Goal: Book appointment/travel/reservation

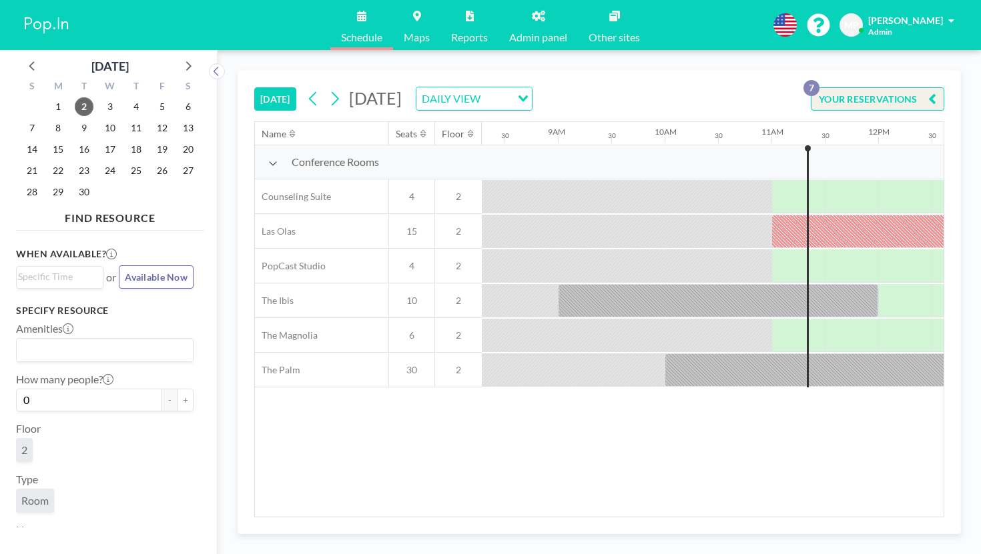
scroll to position [0, 911]
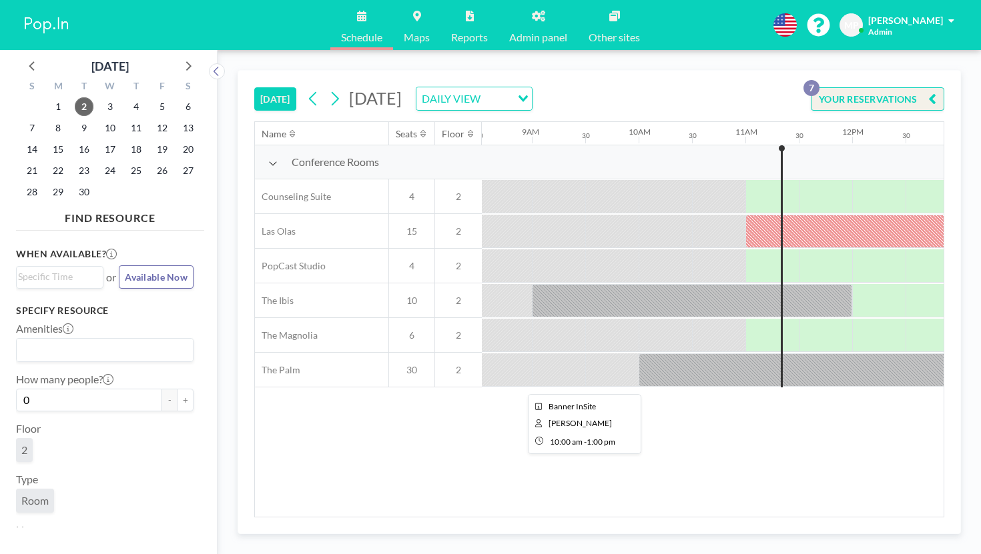
click at [638, 354] on div at bounding box center [798, 370] width 320 height 33
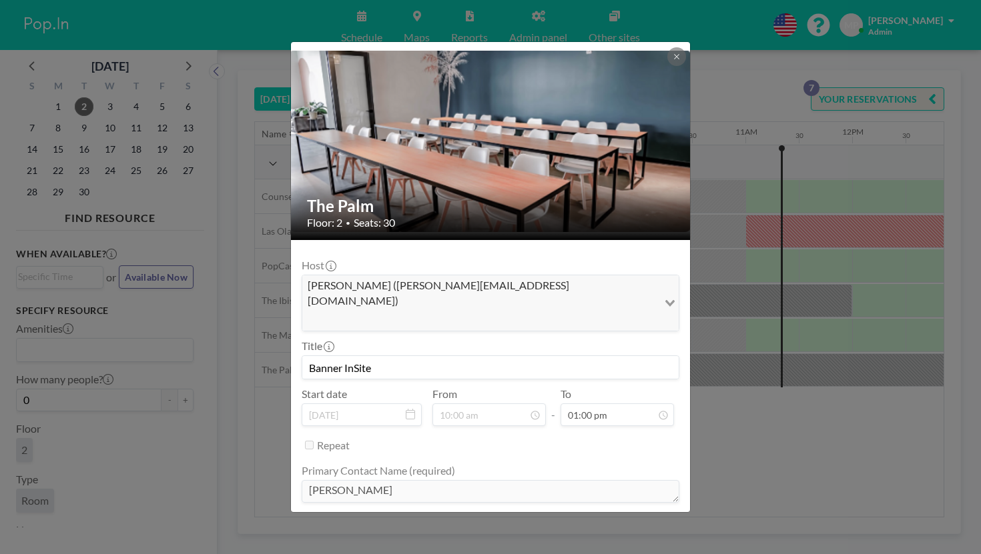
scroll to position [0, 0]
click at [740, 367] on div "The Palm Floor: 2 • Seats: 30 Host [PERSON_NAME] ([PERSON_NAME][EMAIL_ADDRESS][…" at bounding box center [490, 277] width 981 height 554
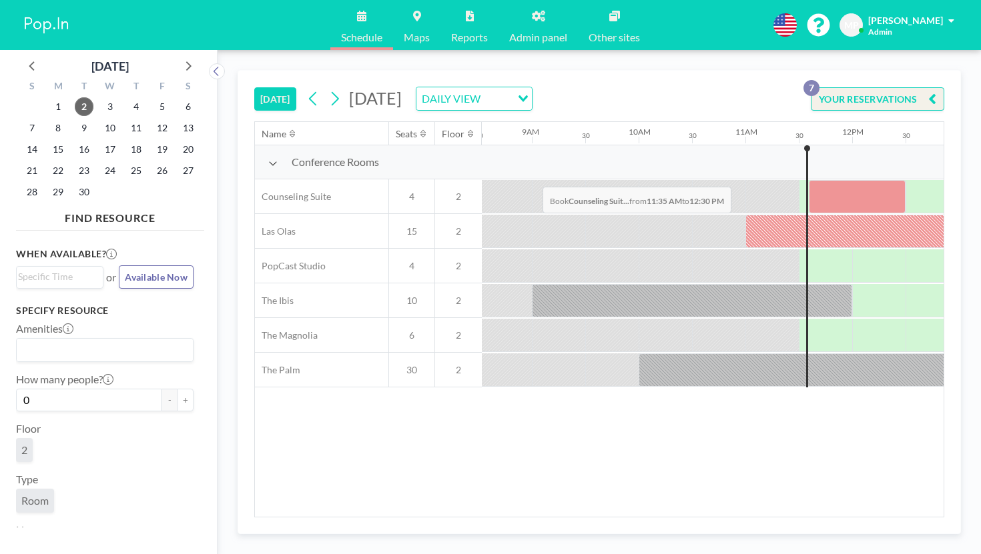
drag, startPoint x: 503, startPoint y: 157, endPoint x: 538, endPoint y: 155, distance: 35.4
click at [809, 180] on div at bounding box center [857, 196] width 97 height 33
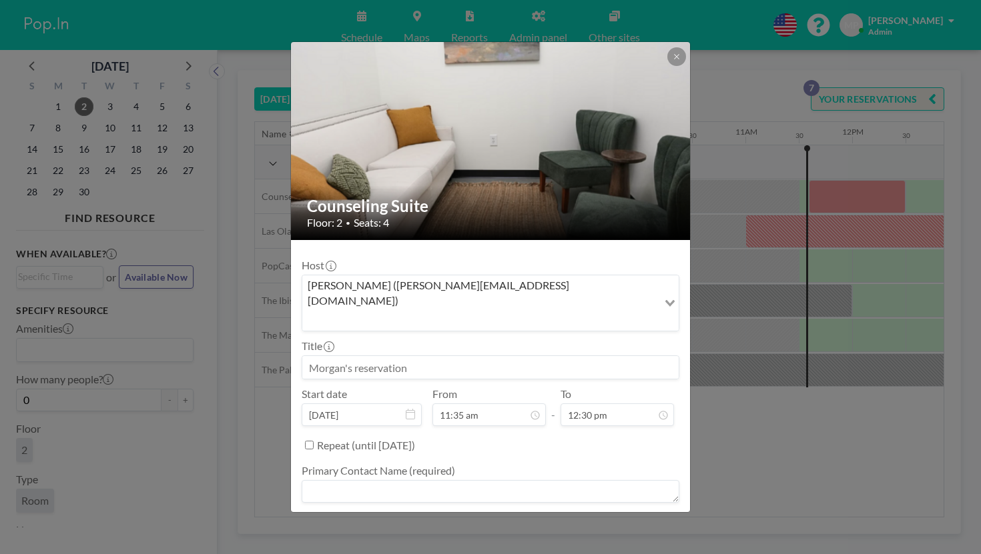
click at [427, 356] on input at bounding box center [490, 367] width 376 height 23
type input "[PERSON_NAME]"
click at [491, 480] on textarea at bounding box center [491, 491] width 378 height 23
type textarea "0"
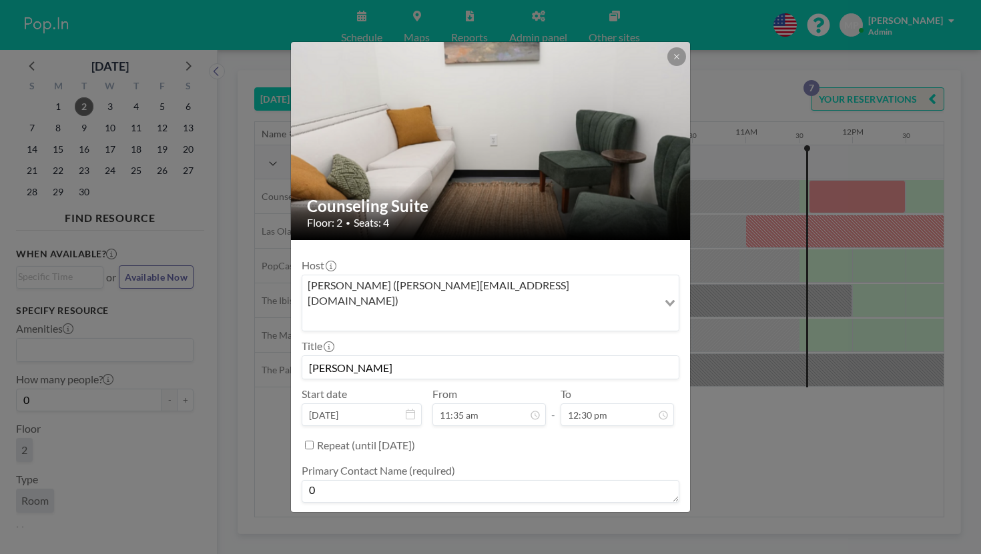
type textarea "0"
click at [448, 530] on textarea "0" at bounding box center [491, 541] width 378 height 23
type textarea "0"
type textarea "-"
click at [432, 480] on textarea "0" at bounding box center [491, 491] width 378 height 23
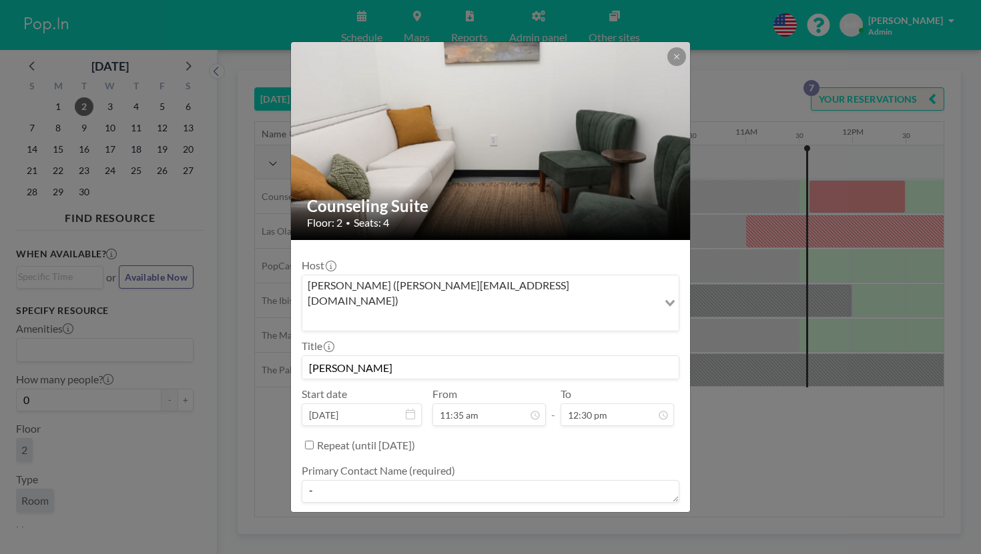
type textarea "-"
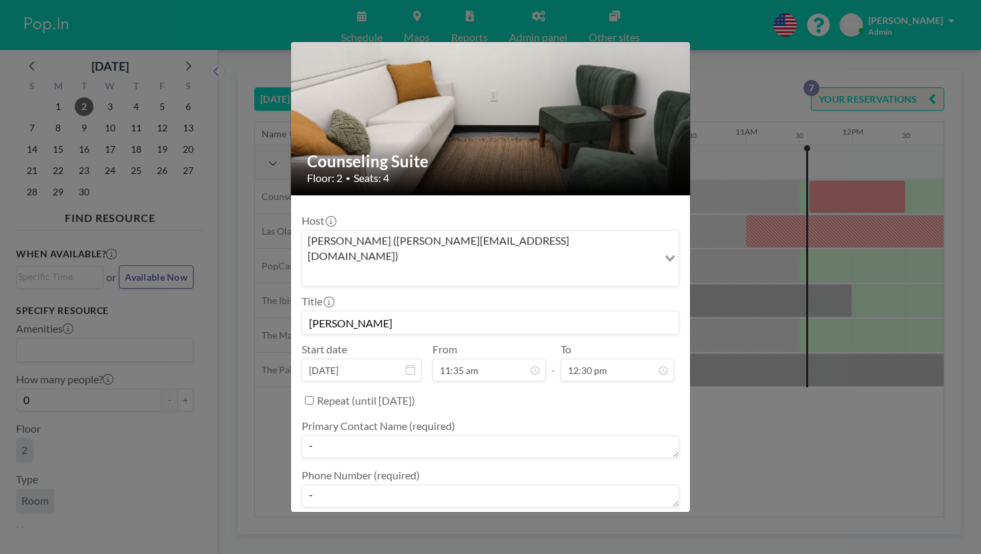
type textarea "-"
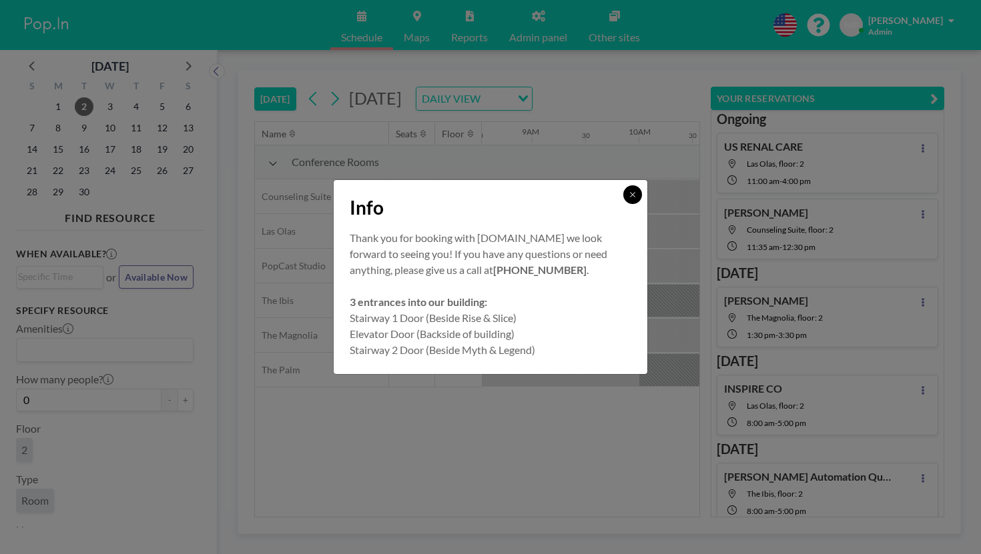
click at [623, 204] on button at bounding box center [632, 194] width 19 height 19
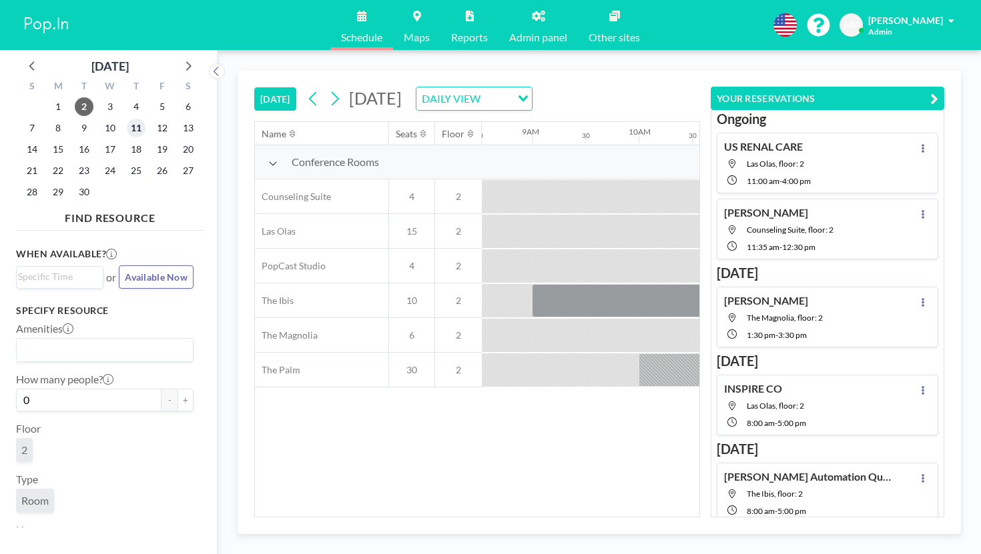
click at [127, 119] on span "11" at bounding box center [136, 128] width 19 height 19
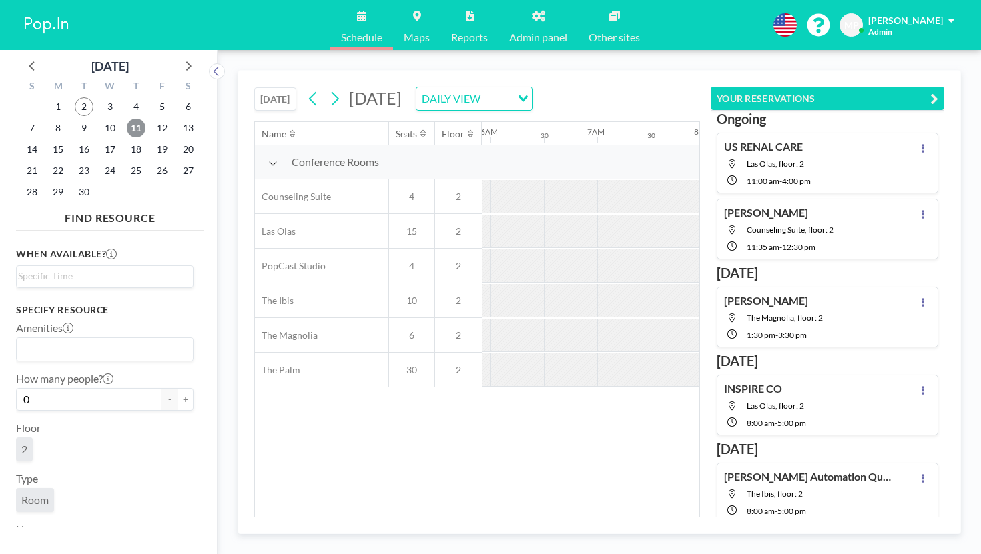
scroll to position [0, 650]
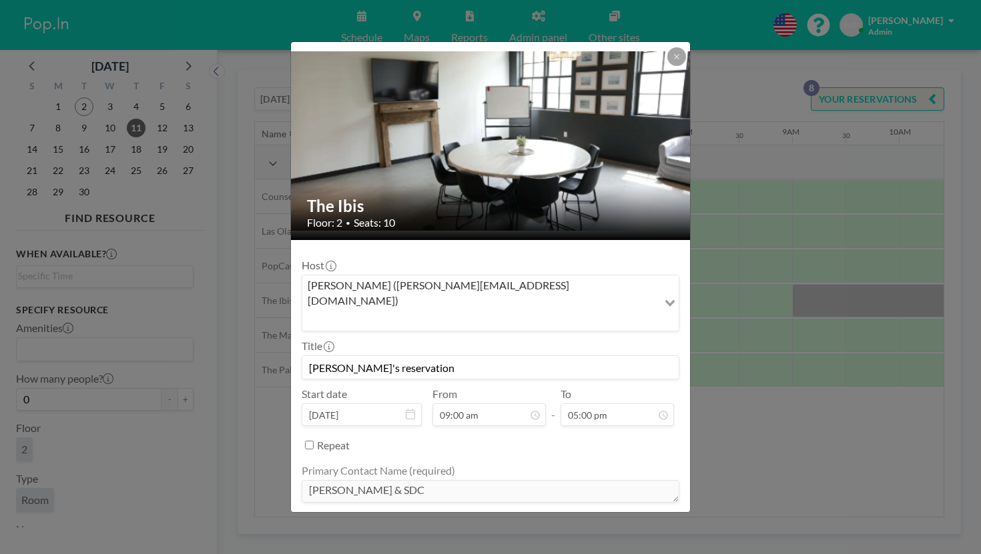
click at [841, 390] on div "The Ibis Floor: 2 • Seats: 10 Host [PERSON_NAME] ([PERSON_NAME][EMAIL_ADDRESS][…" at bounding box center [490, 277] width 981 height 554
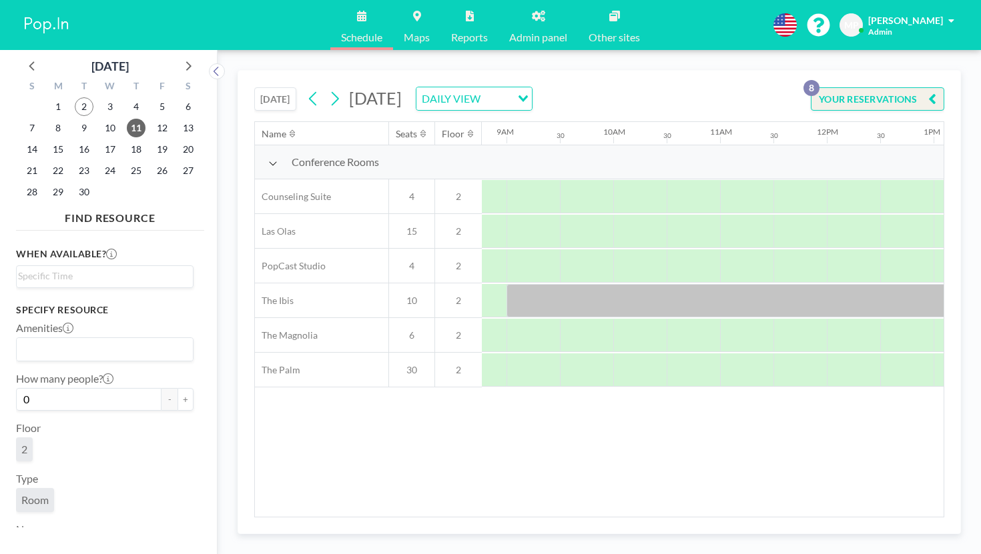
scroll to position [0, 940]
